Goal: Navigation & Orientation: Find specific page/section

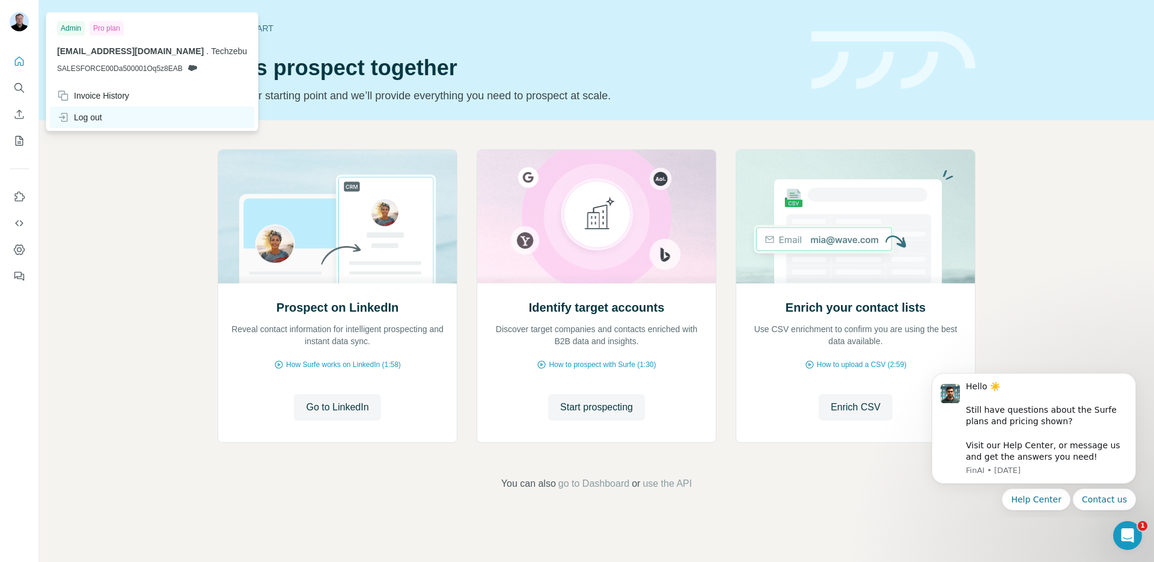
click at [81, 114] on div "Log out" at bounding box center [79, 117] width 45 height 12
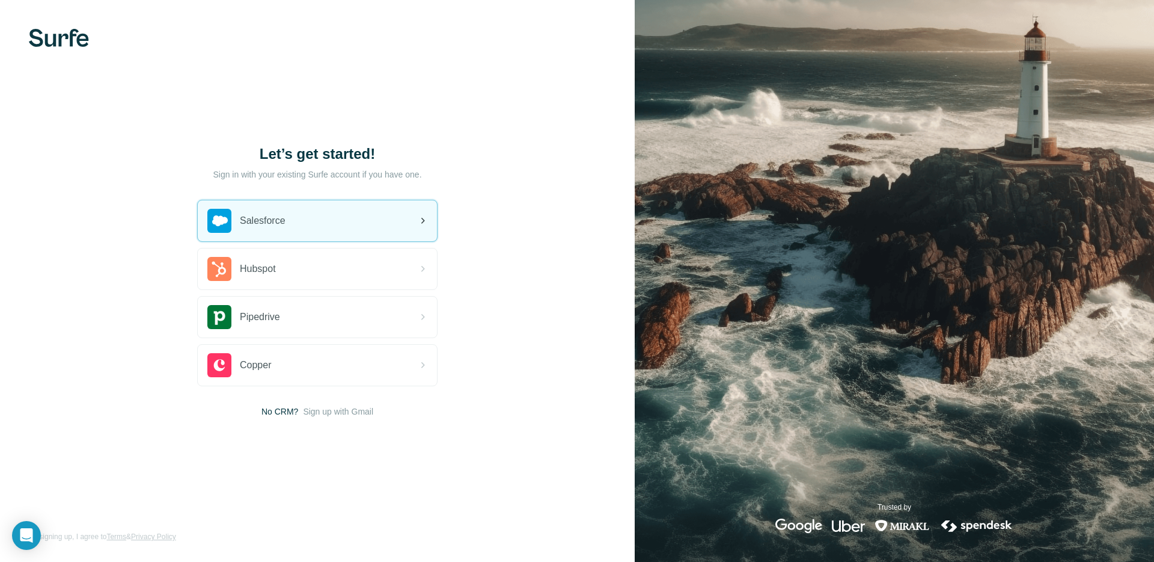
click at [257, 218] on span "Salesforce" at bounding box center [263, 220] width 46 height 14
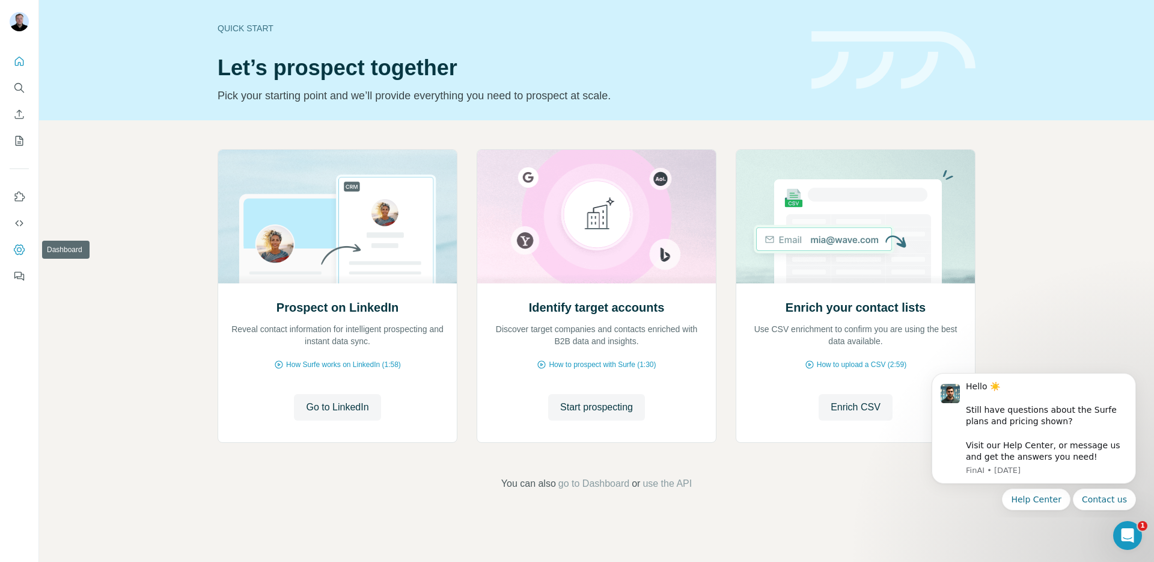
click at [15, 244] on icon "Dashboard" at bounding box center [19, 250] width 12 height 12
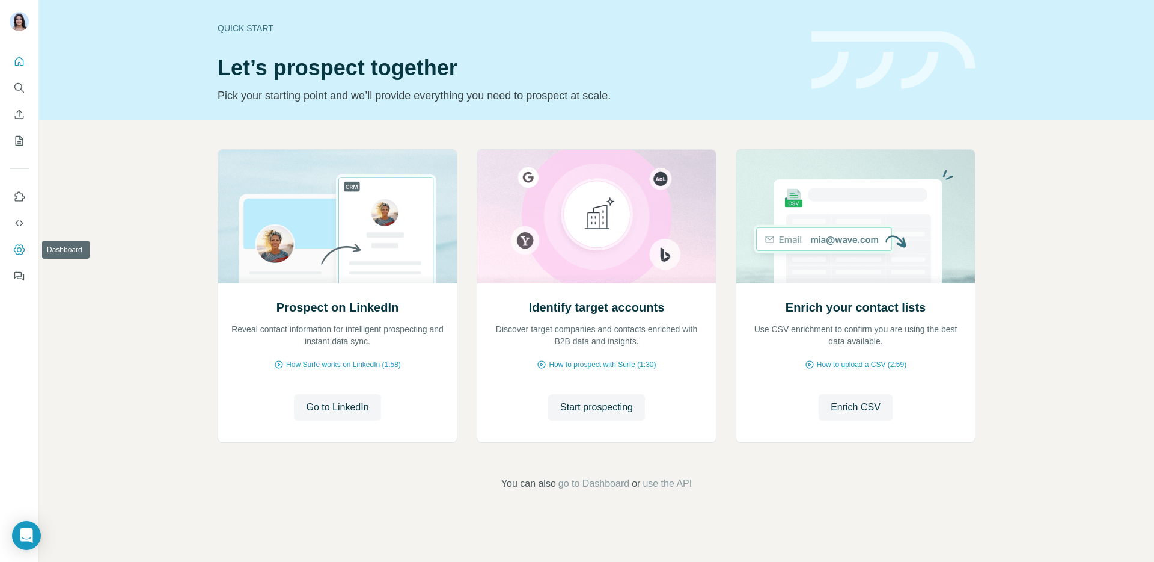
click at [20, 251] on icon "Dashboard" at bounding box center [19, 249] width 5 height 5
click at [13, 254] on icon "Dashboard" at bounding box center [19, 250] width 12 height 12
click at [17, 239] on button "Dashboard" at bounding box center [19, 250] width 19 height 22
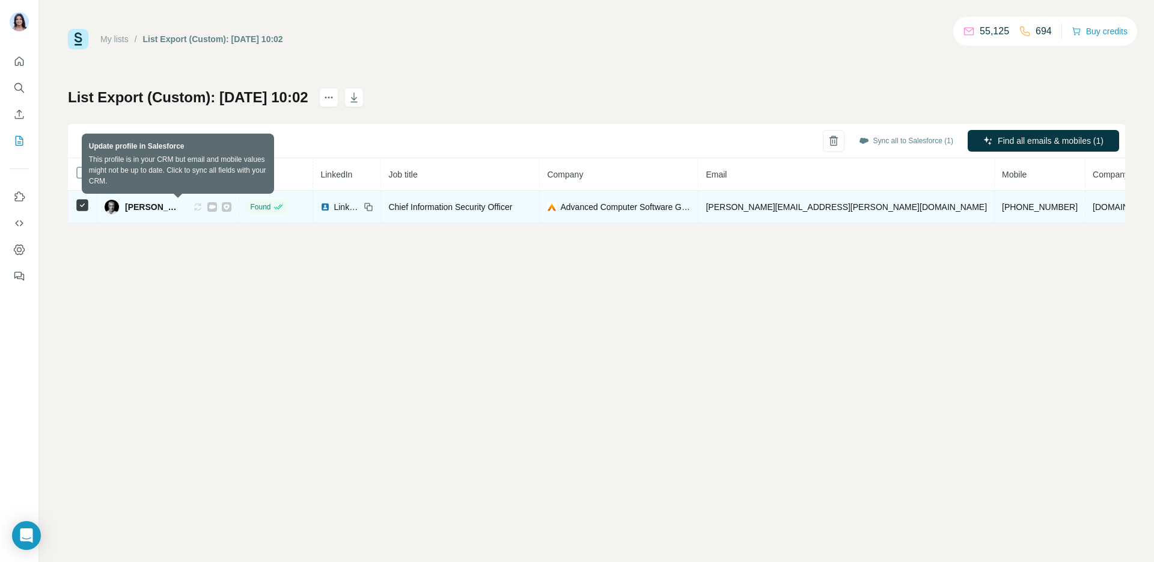
click at [195, 208] on icon at bounding box center [198, 206] width 7 height 7
